Goal: Browse casually

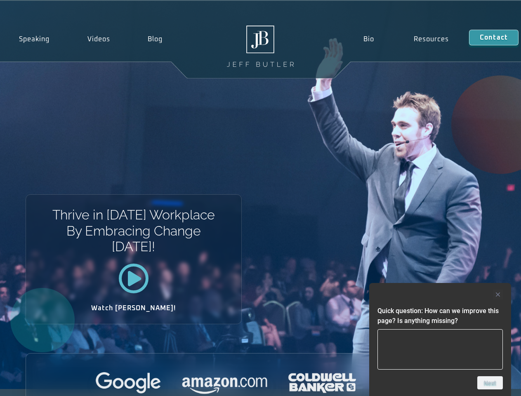
click at [260, 198] on div "Thrive in [DATE] Workplace By Embracing Change [DATE]! Watch [PERSON_NAME]!" at bounding box center [260, 195] width 521 height 388
click at [440, 294] on div at bounding box center [439, 294] width 125 height 10
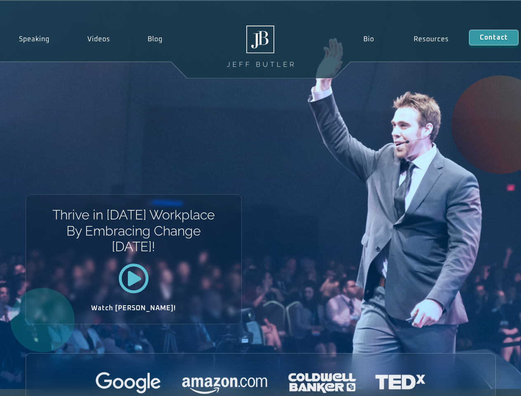
click at [490, 383] on div at bounding box center [260, 383] width 469 height 23
